Goal: Participate in discussion

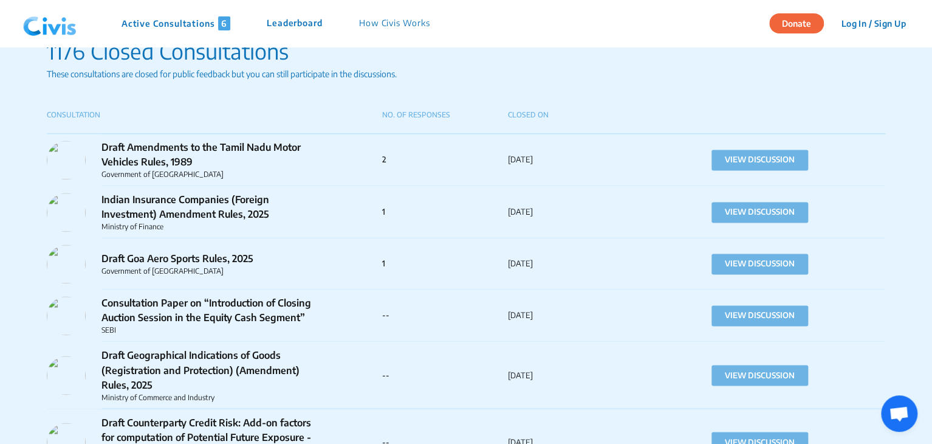
scroll to position [804, 0]
click at [762, 160] on button "VIEW DISCUSSION" at bounding box center [759, 159] width 97 height 21
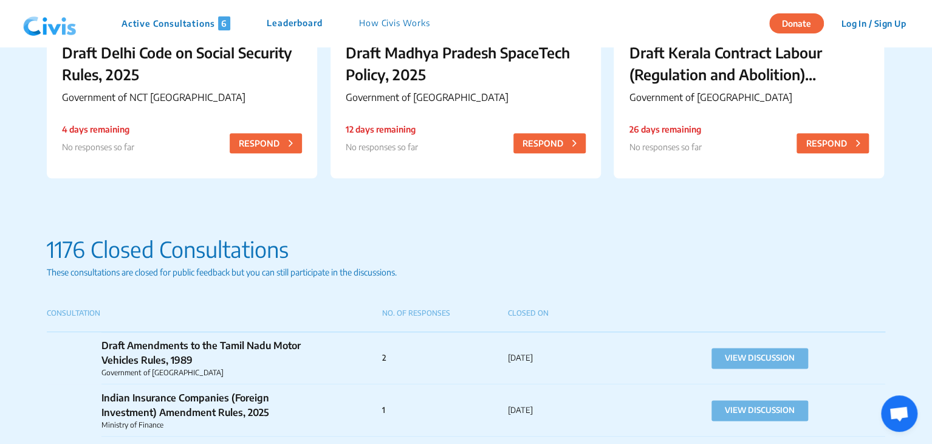
scroll to position [786, 0]
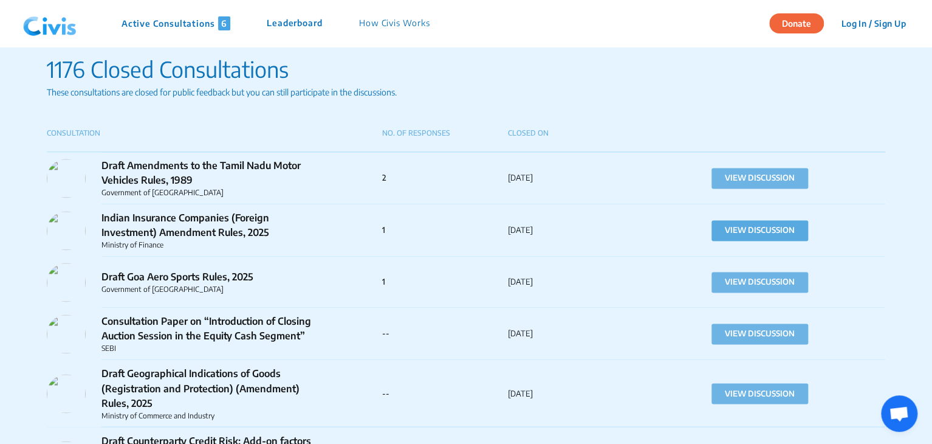
click at [768, 235] on button "VIEW DISCUSSION" at bounding box center [759, 230] width 97 height 21
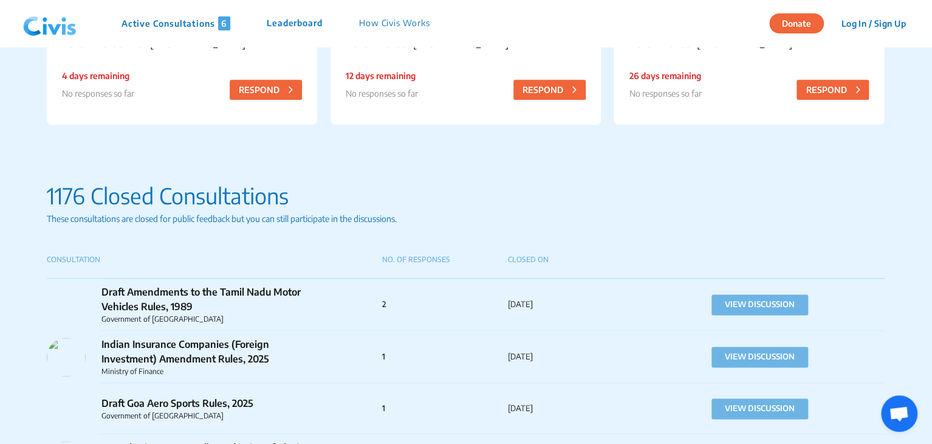
scroll to position [631, 0]
